Goal: Task Accomplishment & Management: Use online tool/utility

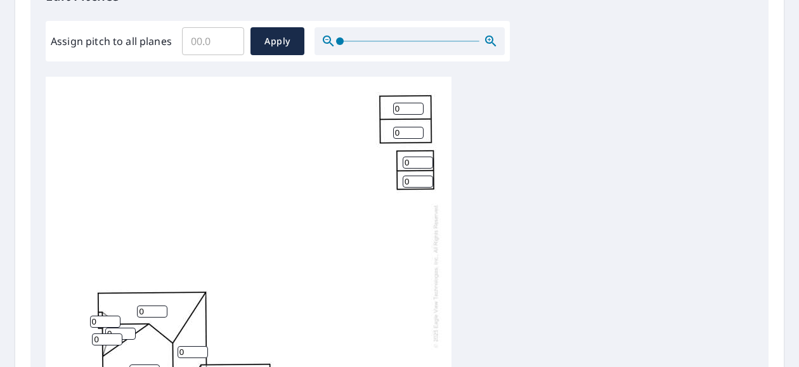
scroll to position [371, 0]
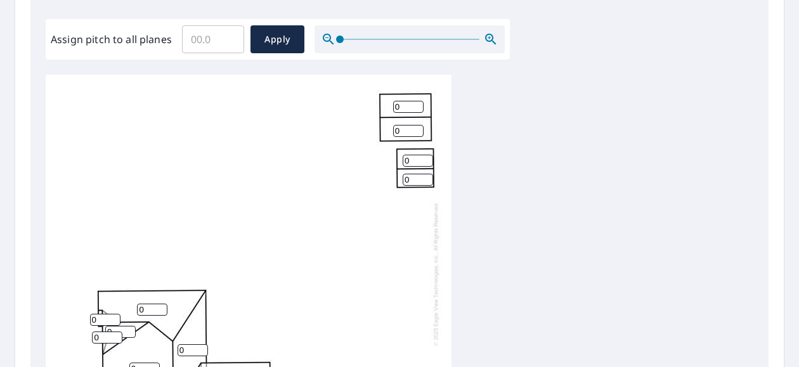
click at [207, 40] on input "Assign pitch to all planes" at bounding box center [213, 40] width 62 height 36
type input "10"
click at [273, 37] on span "Apply" at bounding box center [278, 40] width 34 height 16
type input "10"
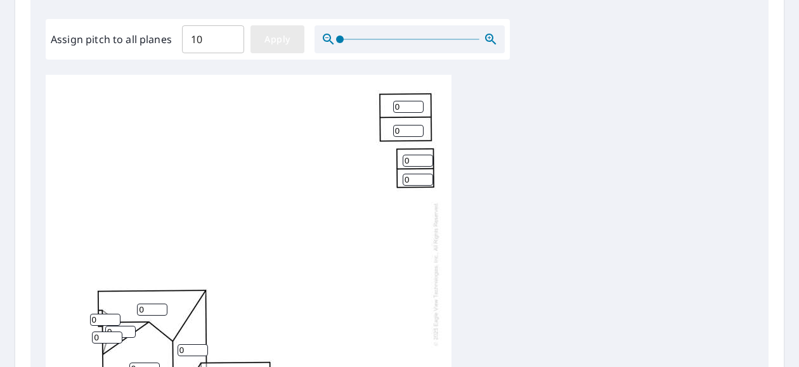
type input "10"
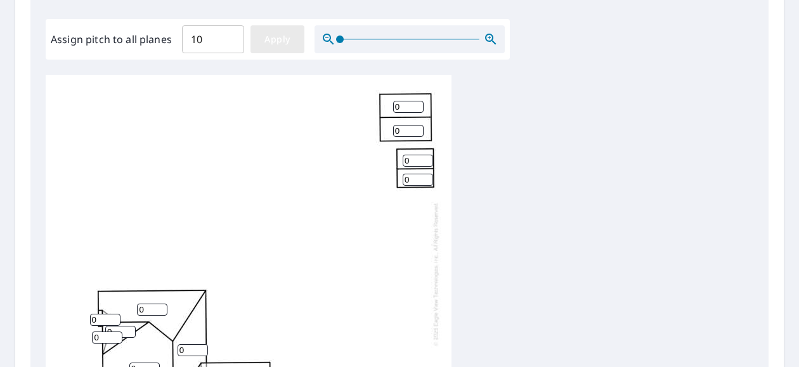
type input "10"
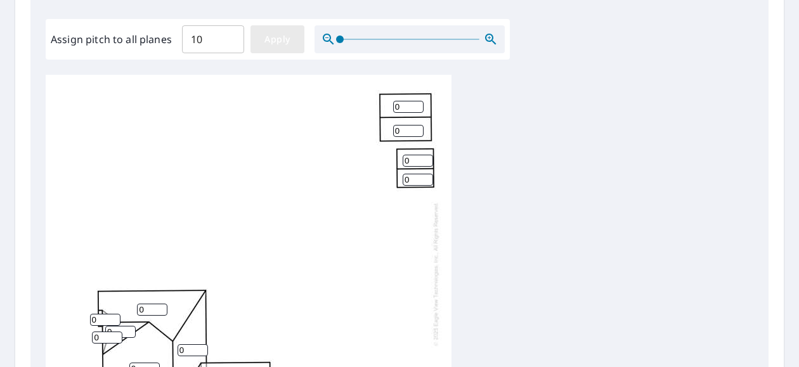
type input "10"
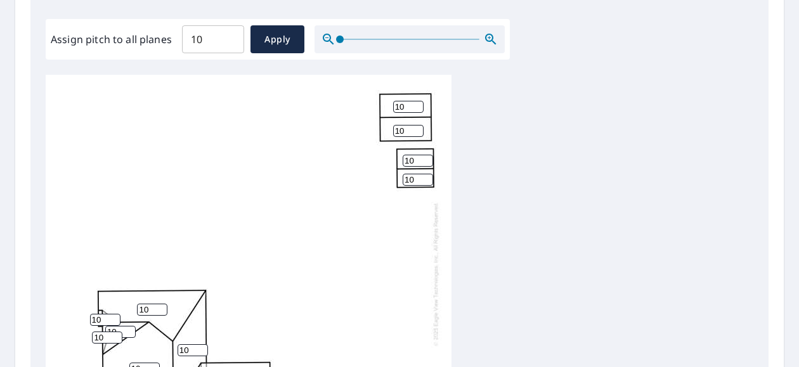
click at [403, 108] on input "10" at bounding box center [408, 107] width 30 height 12
type input "1"
type input "4"
click at [405, 133] on input "10" at bounding box center [408, 131] width 30 height 12
type input "1"
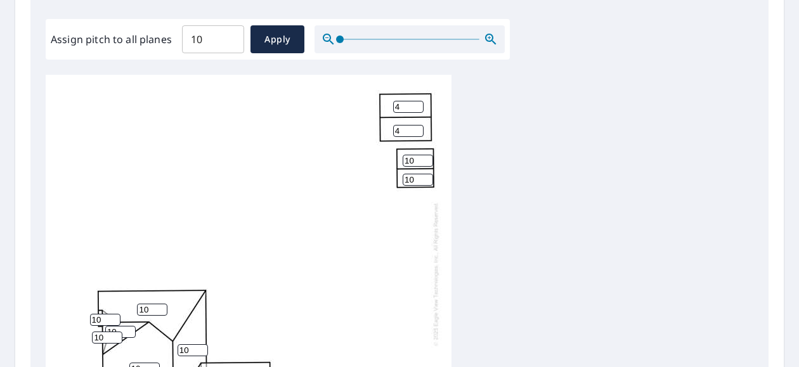
type input "4"
click at [413, 156] on input "10" at bounding box center [418, 161] width 30 height 12
type input "1"
type input "4"
click at [413, 181] on input "10" at bounding box center [418, 180] width 30 height 12
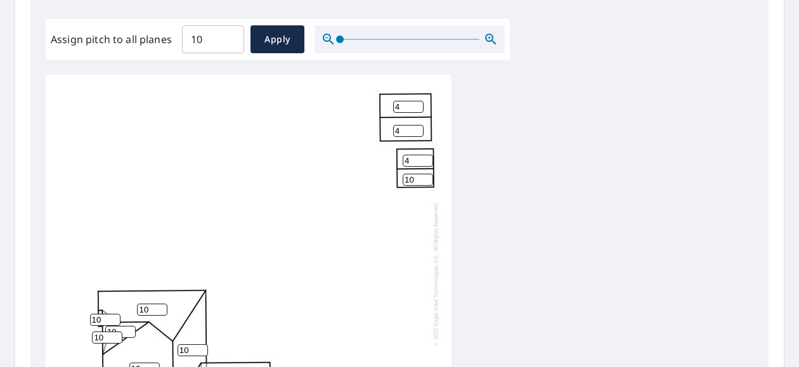
type input "1"
type input "4"
click at [408, 226] on div "10 10 10 10 10 10 10 4 4 10 10 4 4 10 10 10 10" at bounding box center [249, 274] width 406 height 398
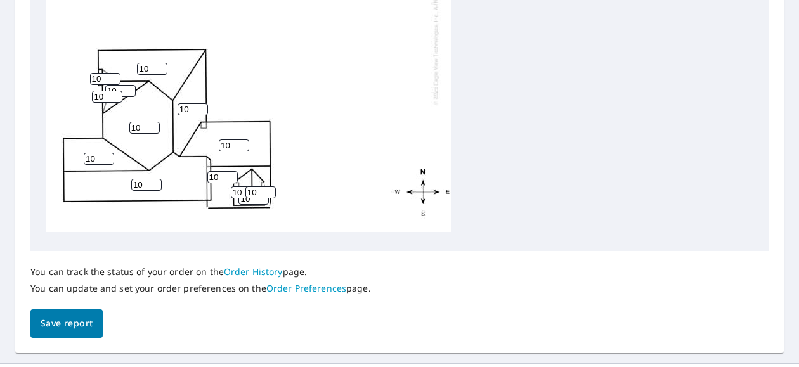
scroll to position [605, 0]
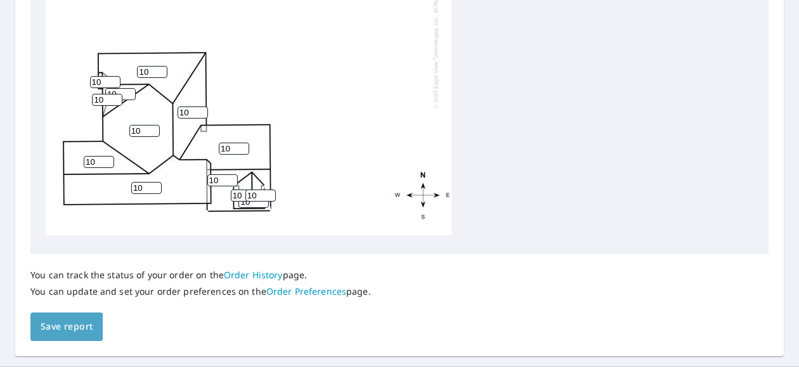
click at [52, 332] on span "Save report" at bounding box center [67, 327] width 52 height 16
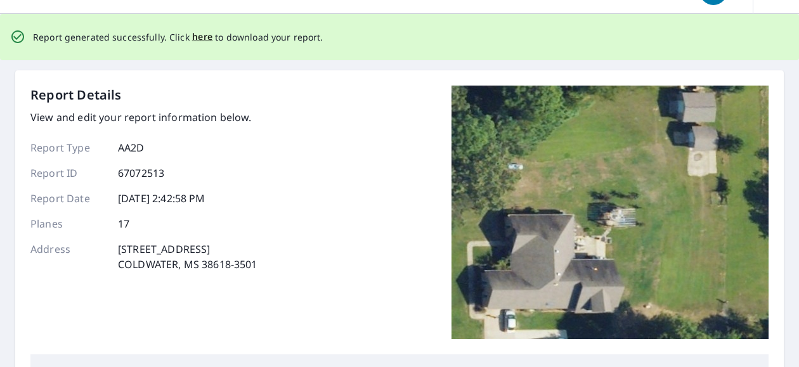
scroll to position [0, 0]
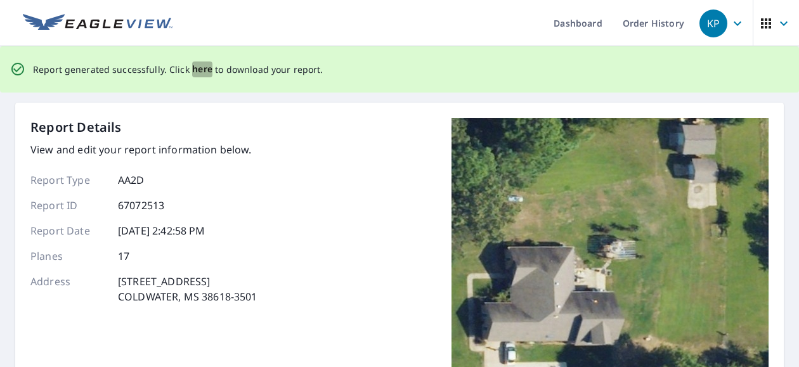
click at [198, 69] on span "here" at bounding box center [202, 70] width 21 height 16
